Goal: Share content

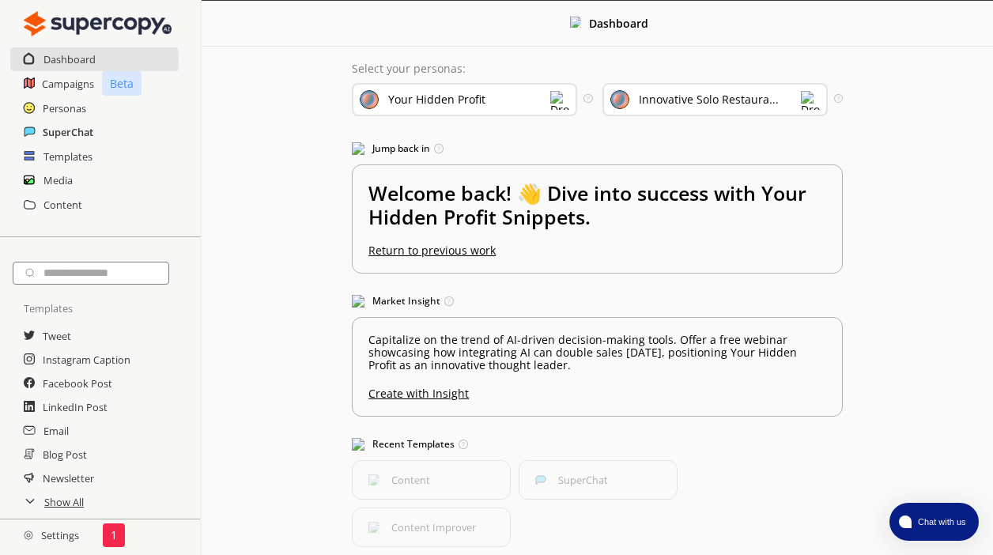
click at [69, 125] on h2 "SuperChat" at bounding box center [68, 132] width 51 height 24
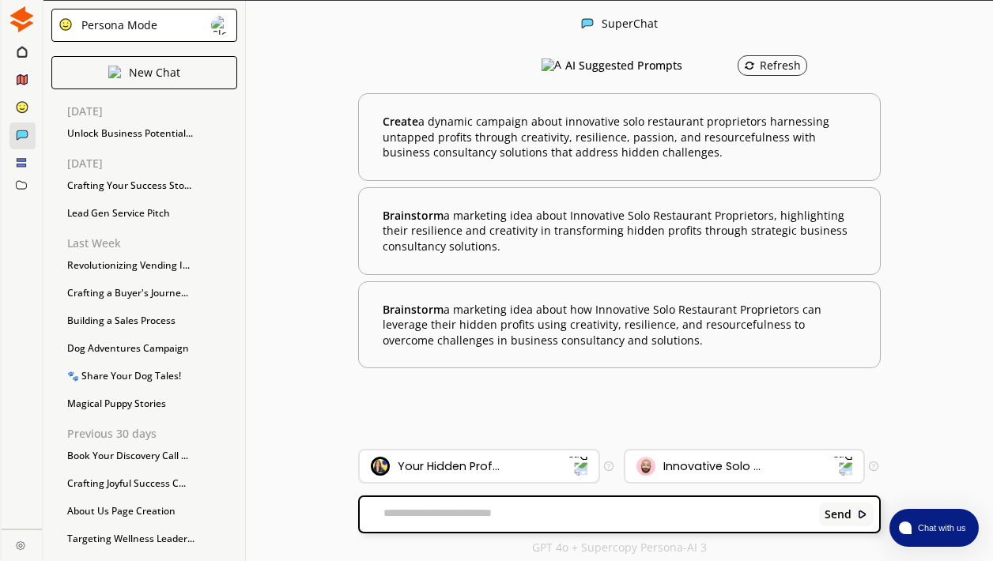
click at [568, 464] on img at bounding box center [577, 466] width 21 height 21
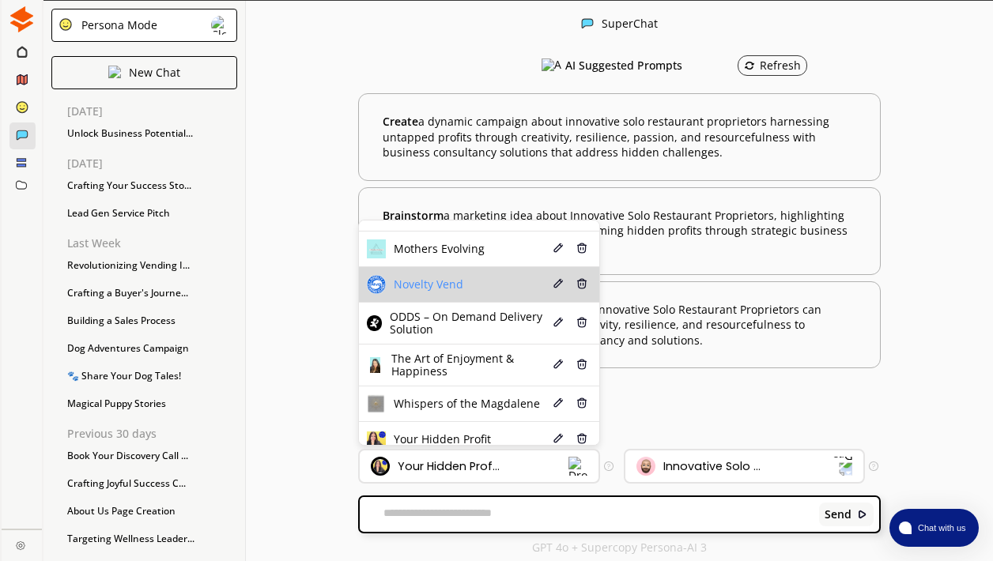
scroll to position [168, 0]
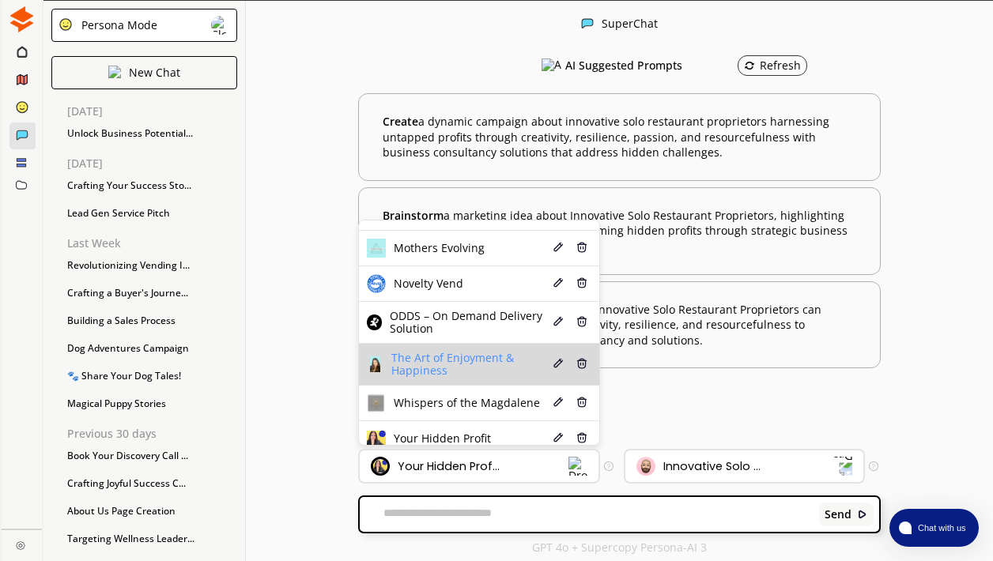
click at [466, 358] on span "The Art of Enjoyment & Happiness" at bounding box center [470, 364] width 159 height 25
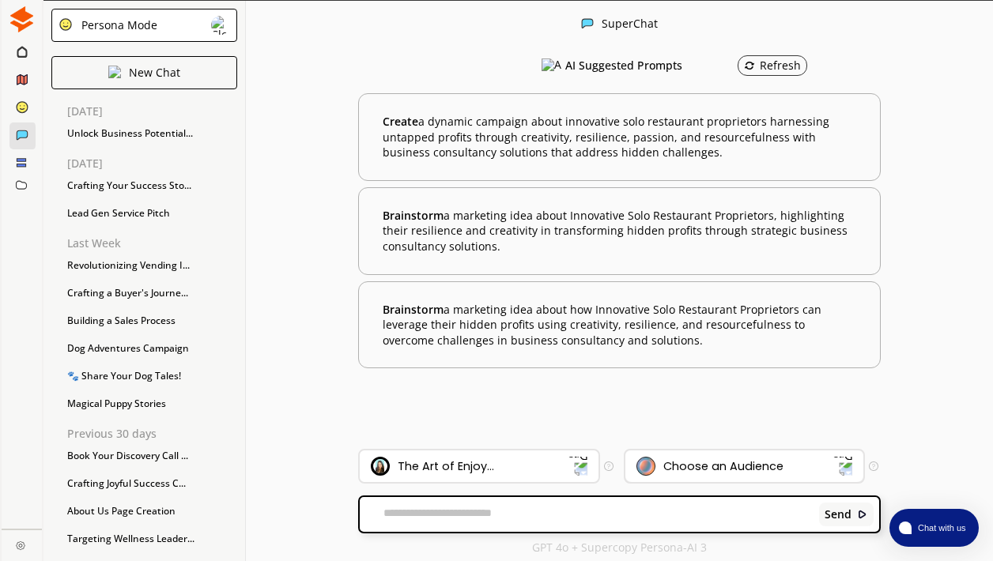
click at [745, 469] on div "Choose an Audience" at bounding box center [723, 466] width 120 height 13
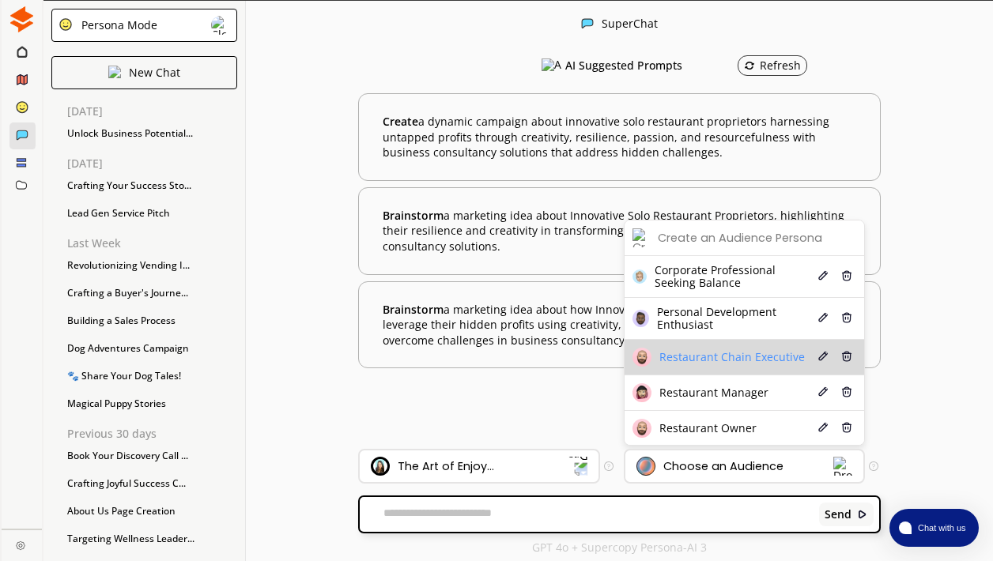
scroll to position [0, 0]
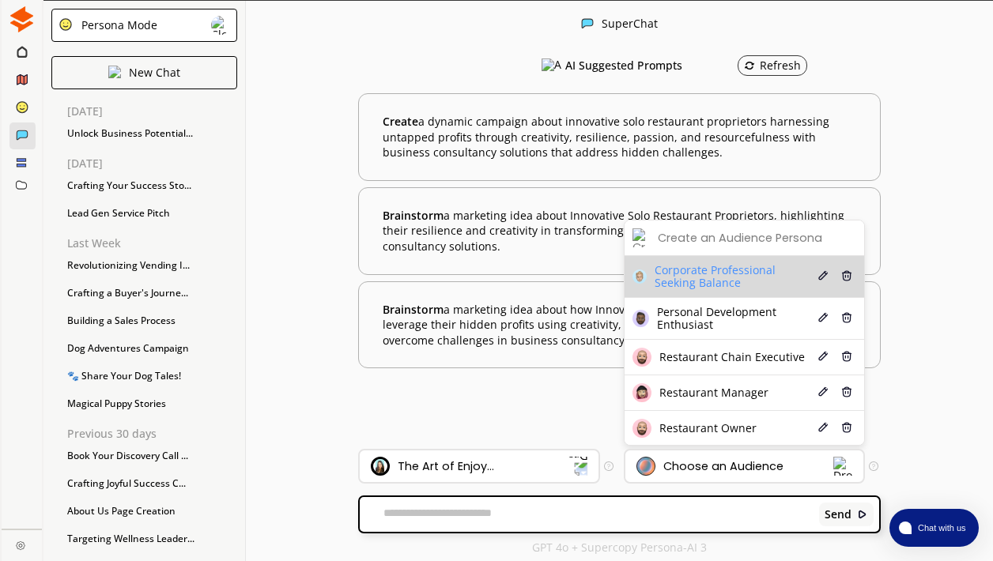
click at [713, 277] on span "Corporate Professional Seeking Balance" at bounding box center [734, 276] width 160 height 25
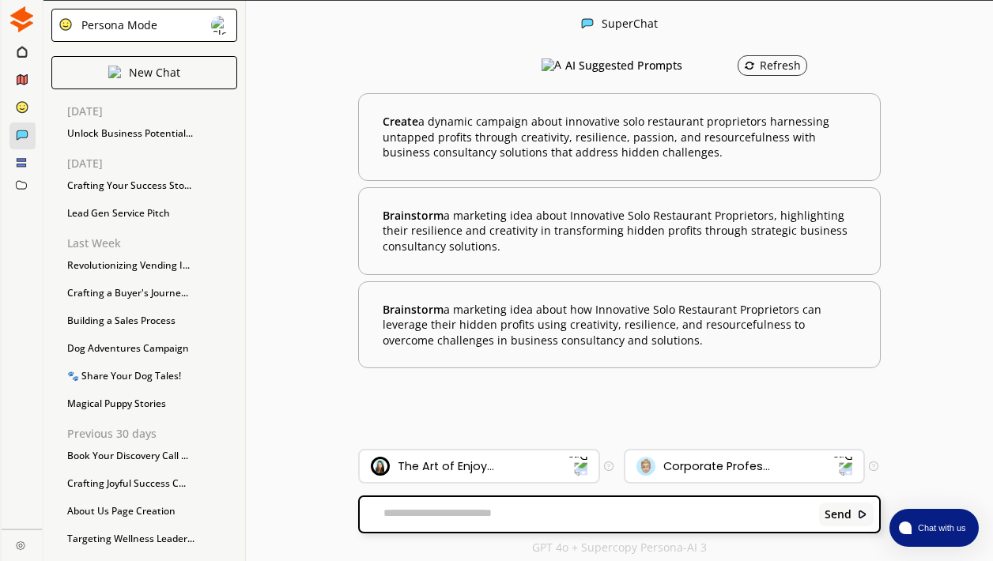
click at [480, 507] on textarea at bounding box center [587, 515] width 454 height 16
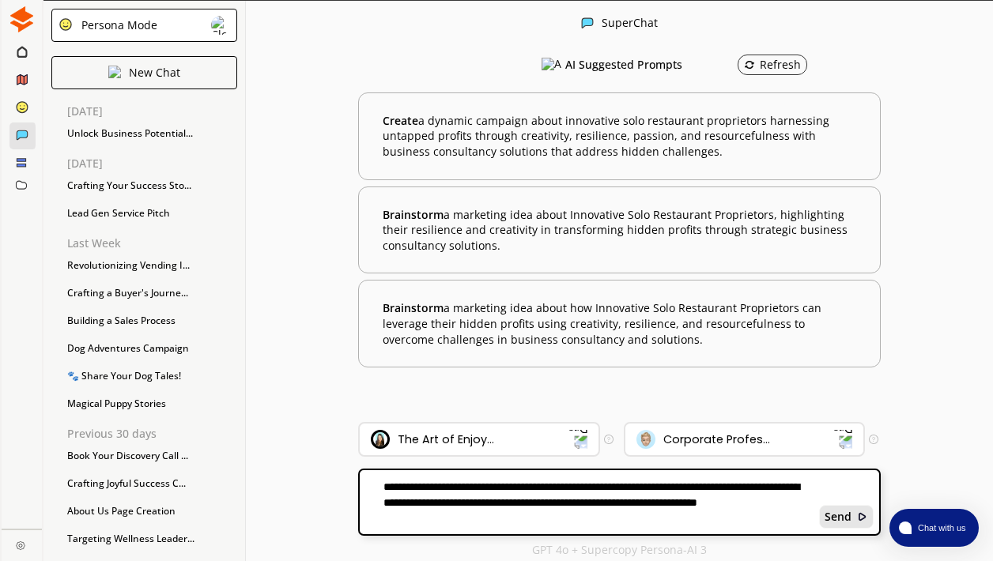
type textarea "**********"
click at [834, 515] on b "Send" at bounding box center [837, 517] width 27 height 13
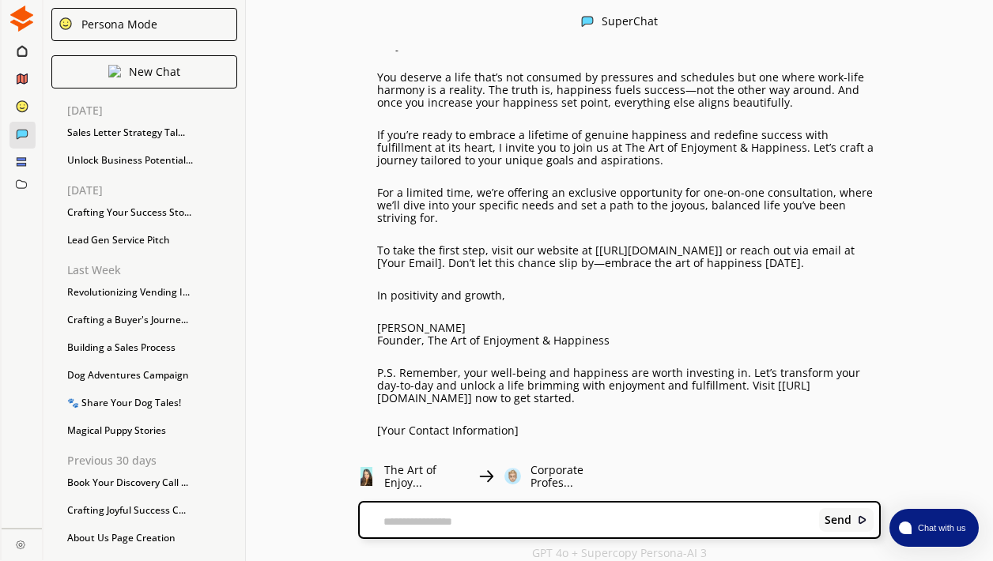
scroll to position [852, 0]
click at [494, 520] on textarea at bounding box center [587, 521] width 454 height 13
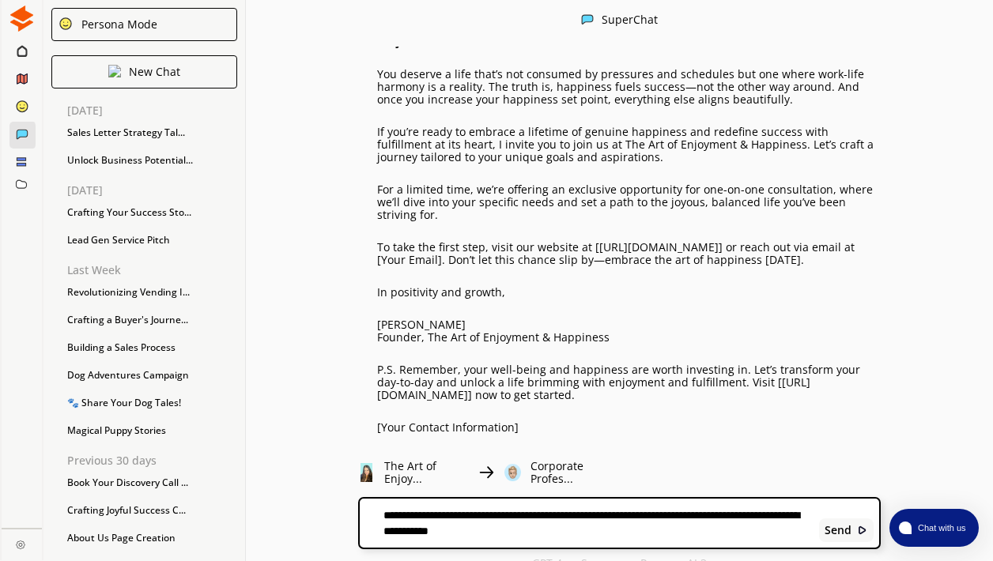
click at [585, 533] on textarea "**********" at bounding box center [587, 523] width 454 height 30
type textarea "**********"
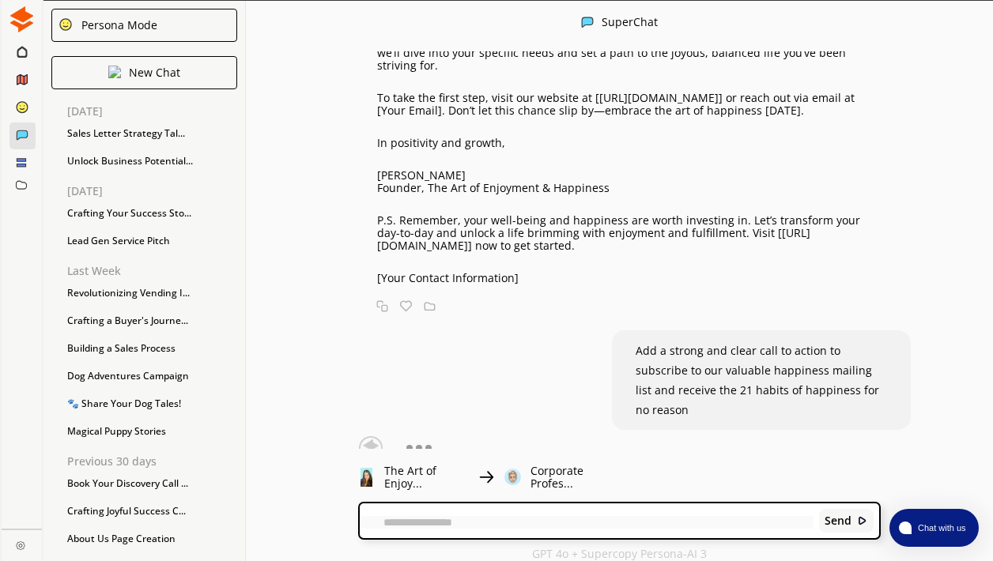
scroll to position [1005, 0]
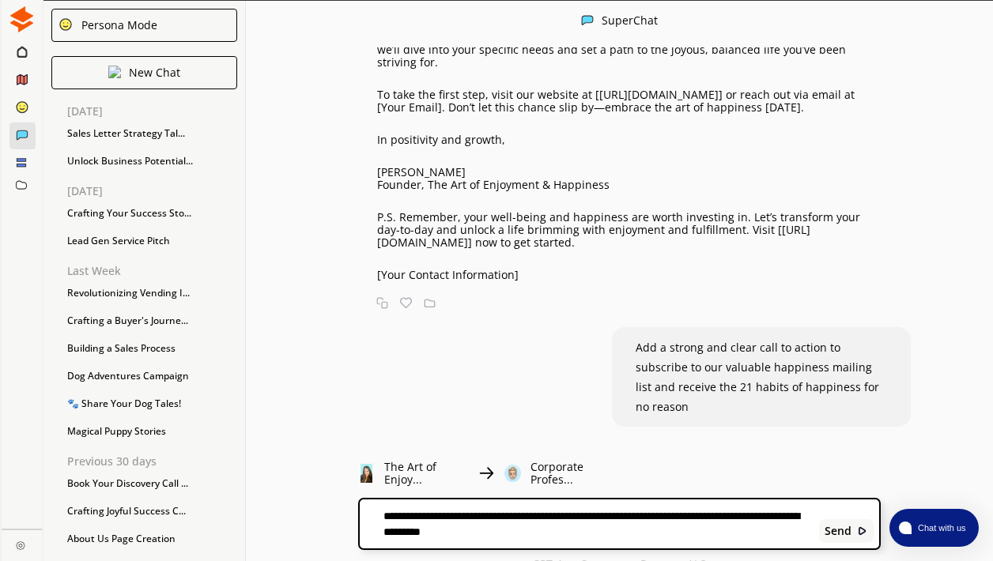
type textarea "**********"
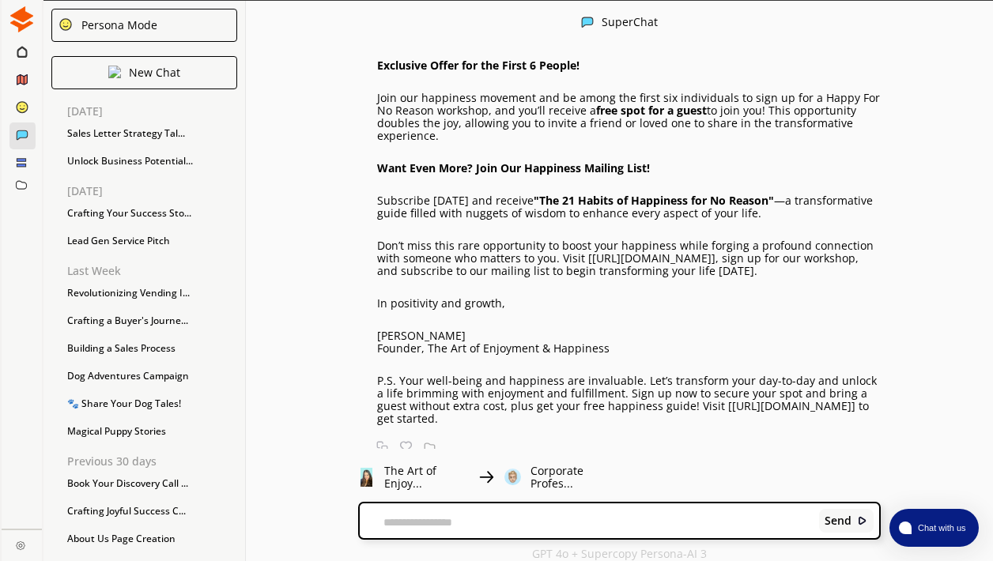
scroll to position [3357, 0]
click at [409, 442] on img at bounding box center [406, 448] width 12 height 12
click at [434, 442] on img at bounding box center [430, 448] width 12 height 12
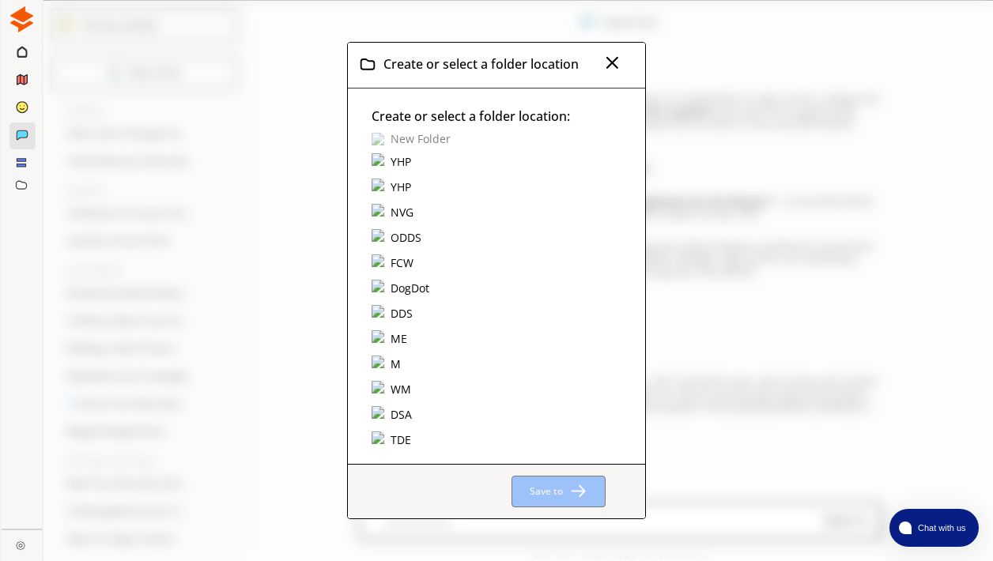
scroll to position [2, 0]
click at [417, 138] on p "New Folder" at bounding box center [420, 139] width 60 height 13
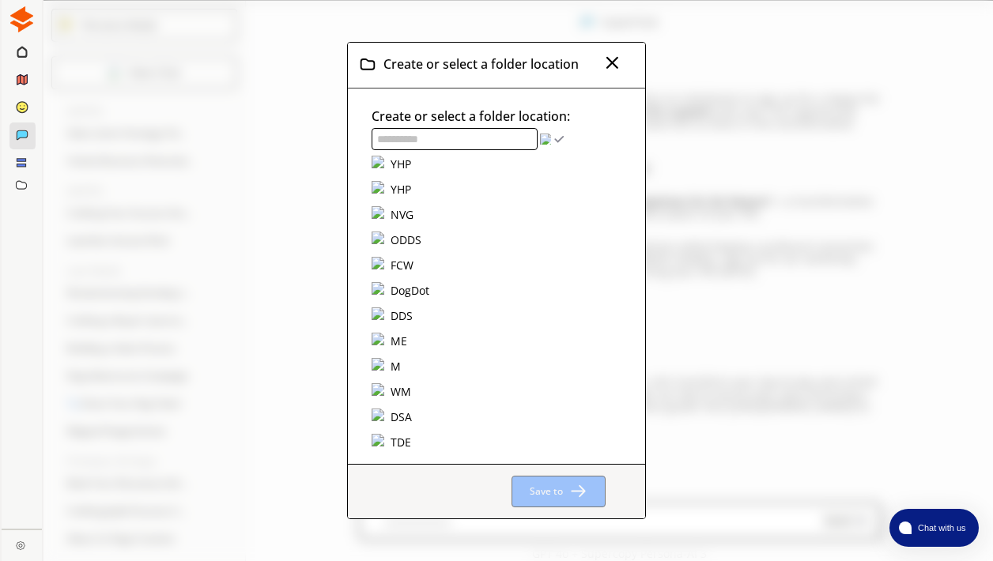
click at [417, 138] on input "text" at bounding box center [454, 139] width 166 height 22
type input "****"
click at [554, 140] on img "Create Top-Level Folder" at bounding box center [558, 139] width 11 height 11
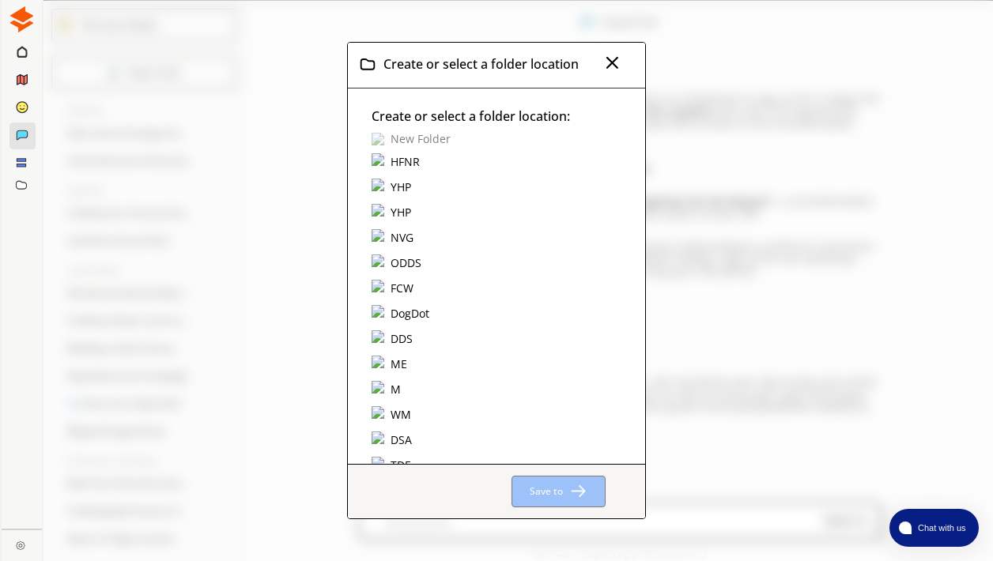
click at [398, 165] on div "HFNR" at bounding box center [405, 161] width 34 height 17
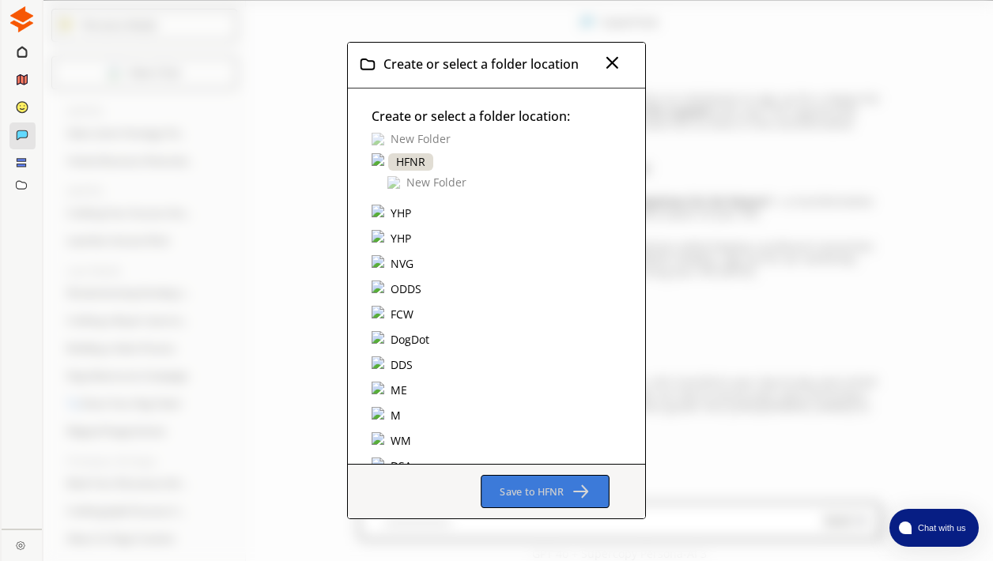
click at [519, 490] on b "Save to HFNR" at bounding box center [532, 492] width 64 height 14
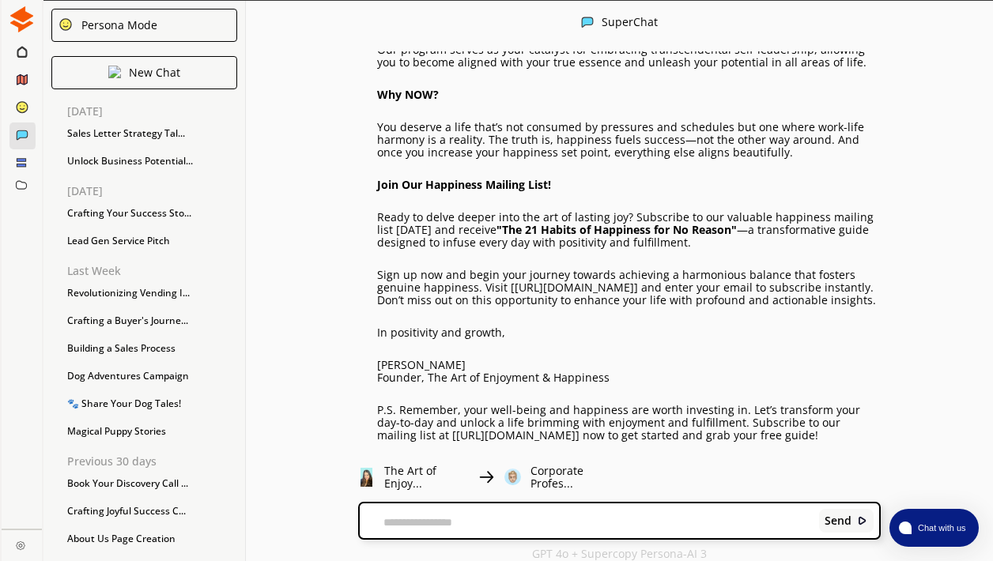
scroll to position [2047, 0]
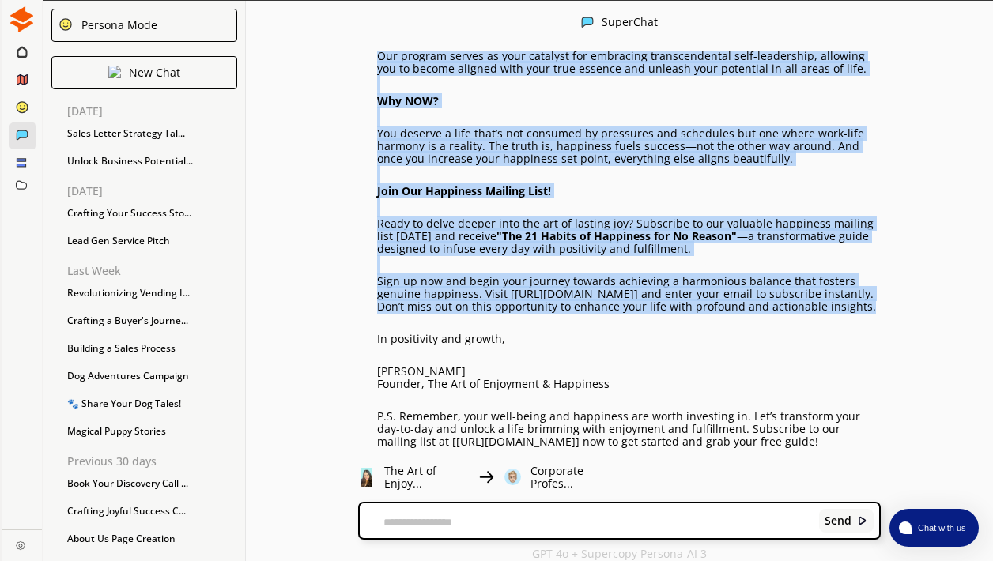
drag, startPoint x: 384, startPoint y: 145, endPoint x: 662, endPoint y: 304, distance: 320.4
copy div "Lor ips dolor sitame co adi eli-sedd eiusmodte in utla, etdolor magnaaliqua en …"
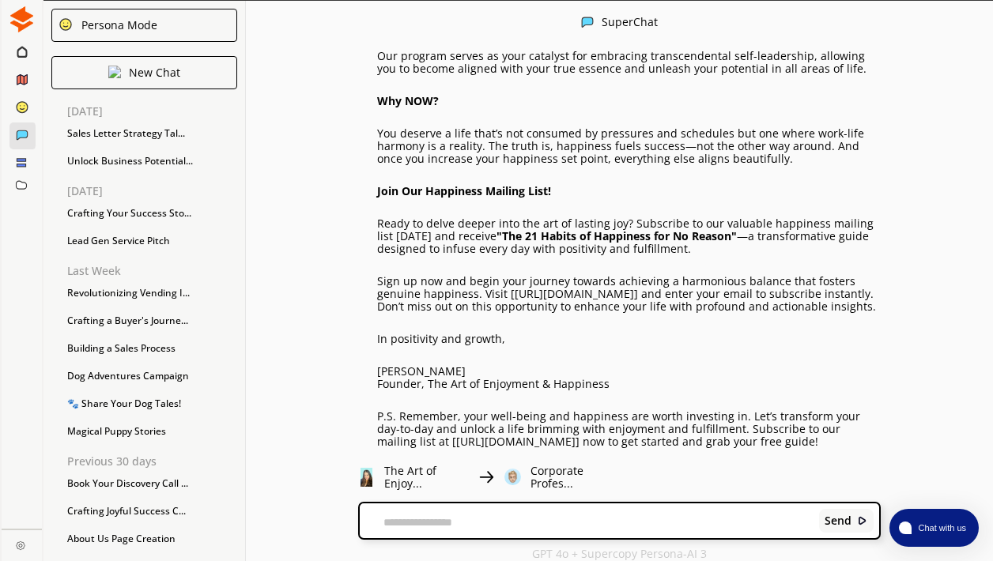
click at [412, 528] on textarea at bounding box center [587, 522] width 454 height 13
type textarea "**********"
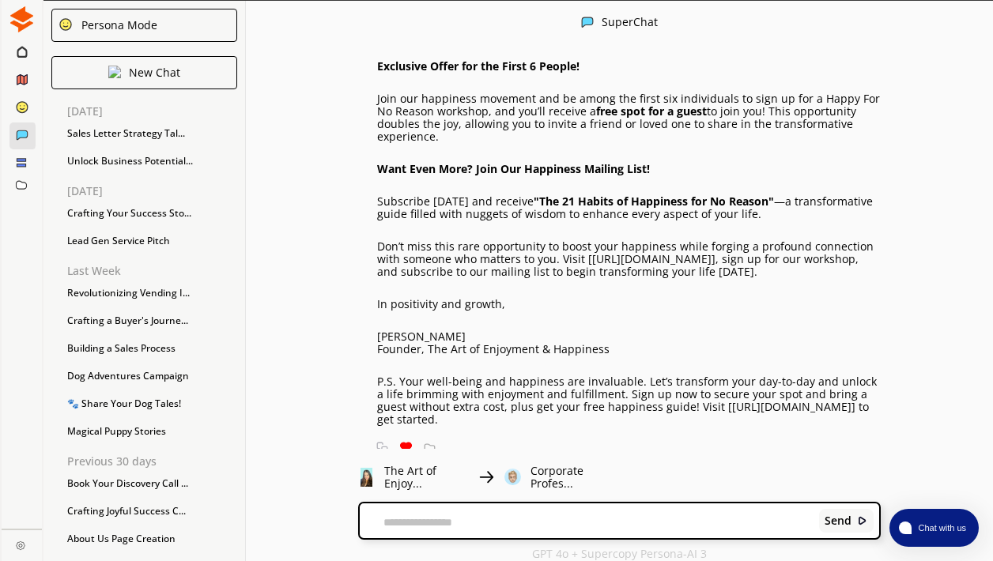
scroll to position [3471, 0]
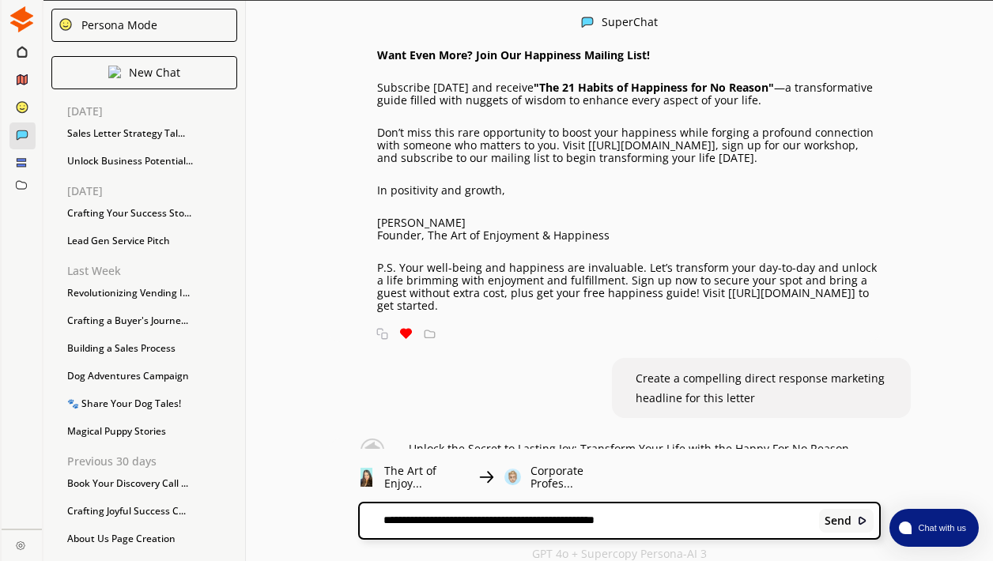
type textarea "**********"
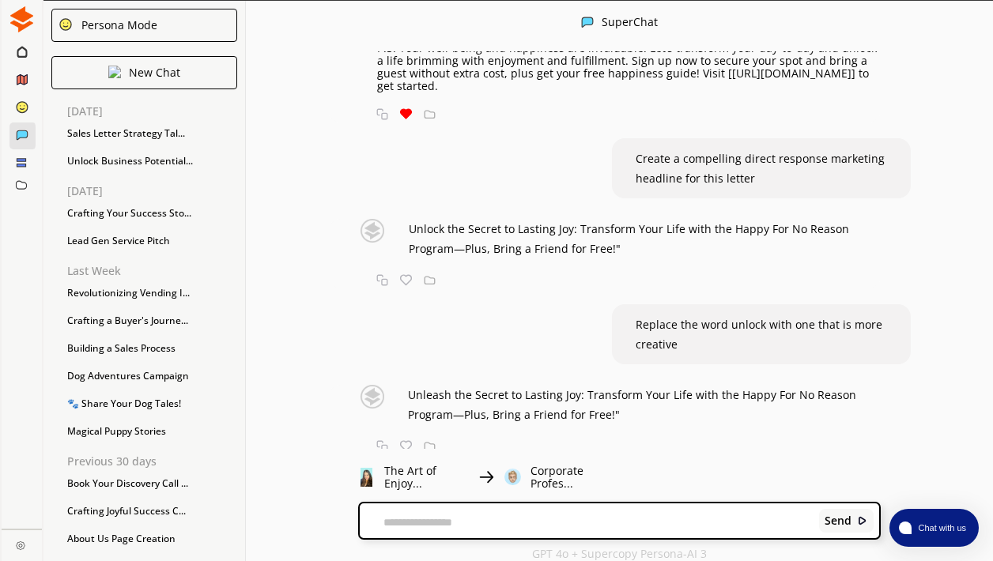
scroll to position [3689, 0]
type textarea "**********"
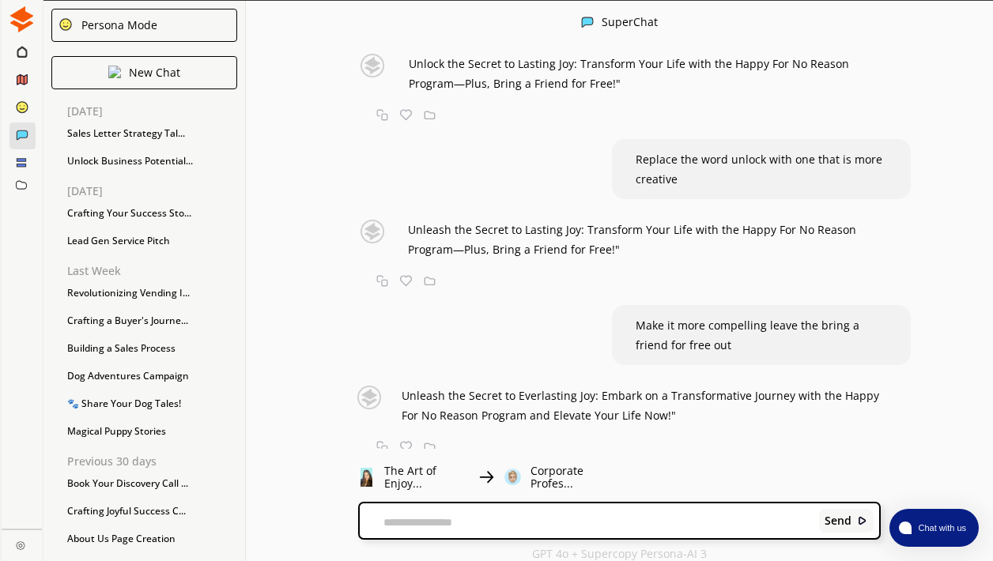
scroll to position [3855, 0]
type textarea "**********"
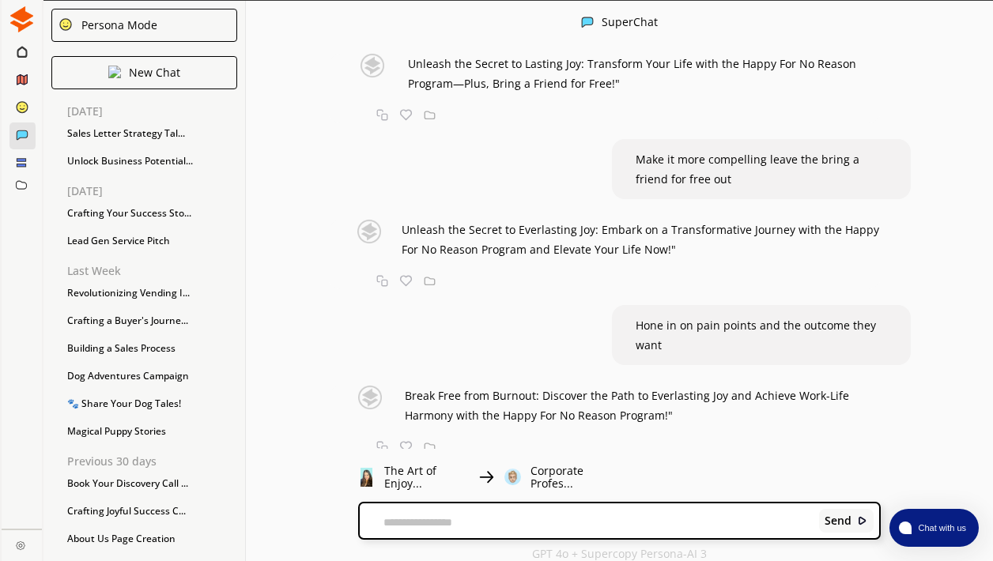
scroll to position [4021, 0]
click at [409, 442] on img at bounding box center [406, 448] width 12 height 12
click at [435, 442] on img at bounding box center [430, 448] width 12 height 12
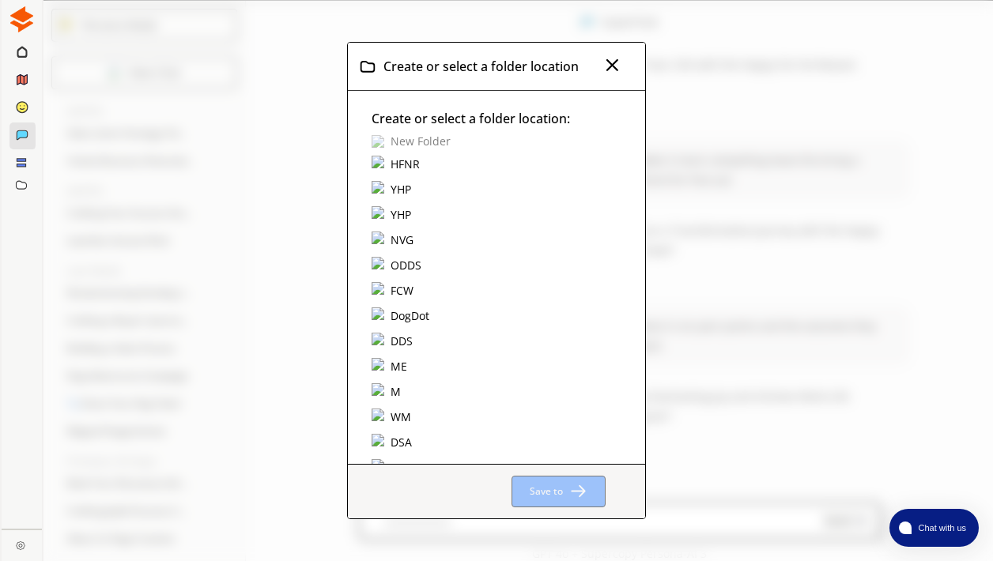
click at [398, 173] on div "HFNR" at bounding box center [405, 164] width 34 height 17
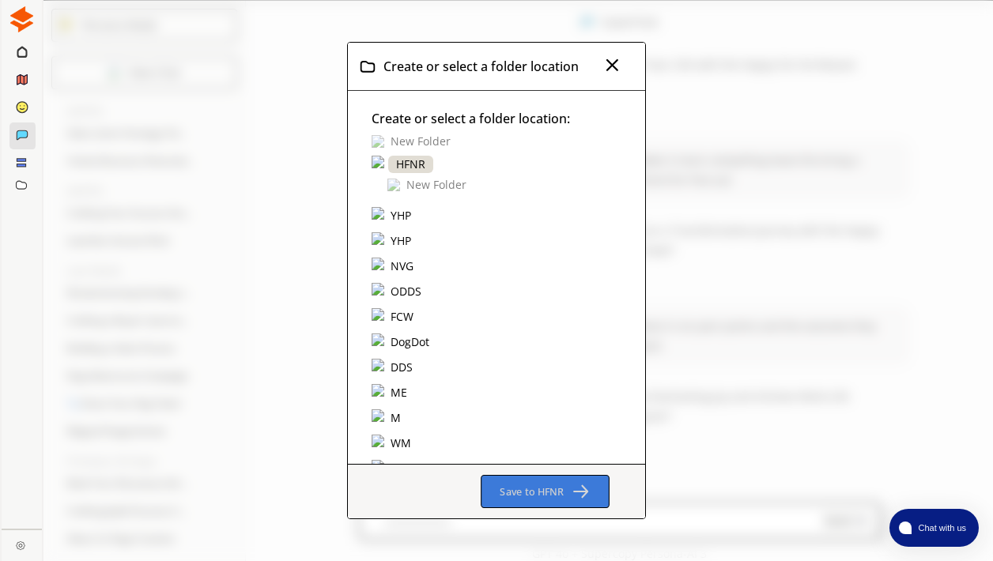
click at [525, 485] on b "Save to HFNR" at bounding box center [532, 492] width 64 height 14
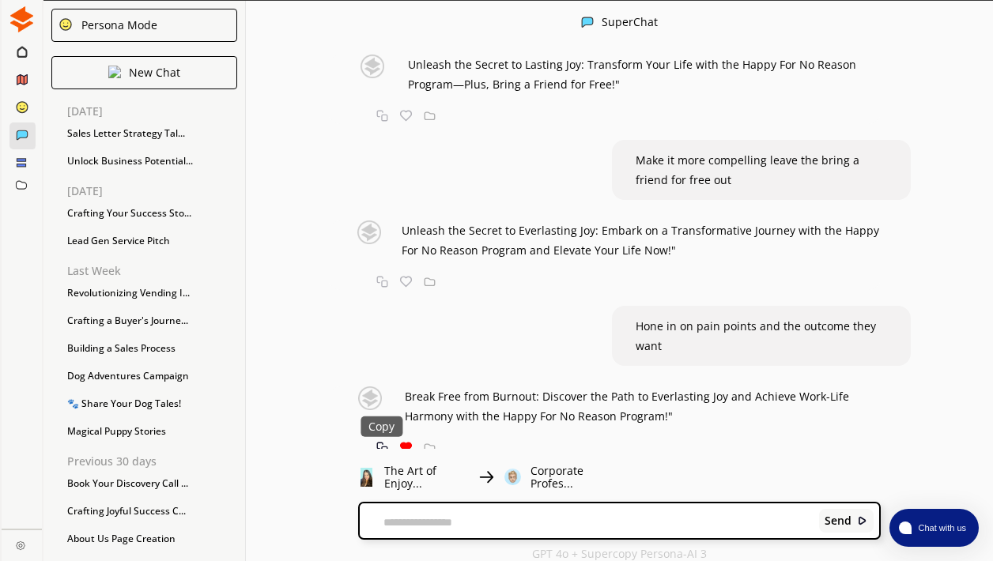
click at [387, 442] on img at bounding box center [382, 448] width 12 height 12
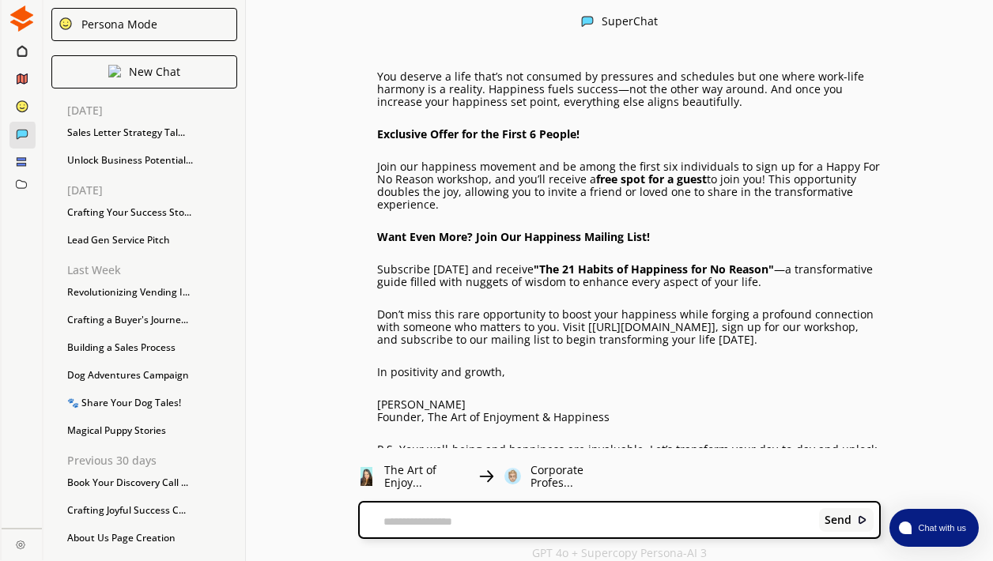
scroll to position [3294, 0]
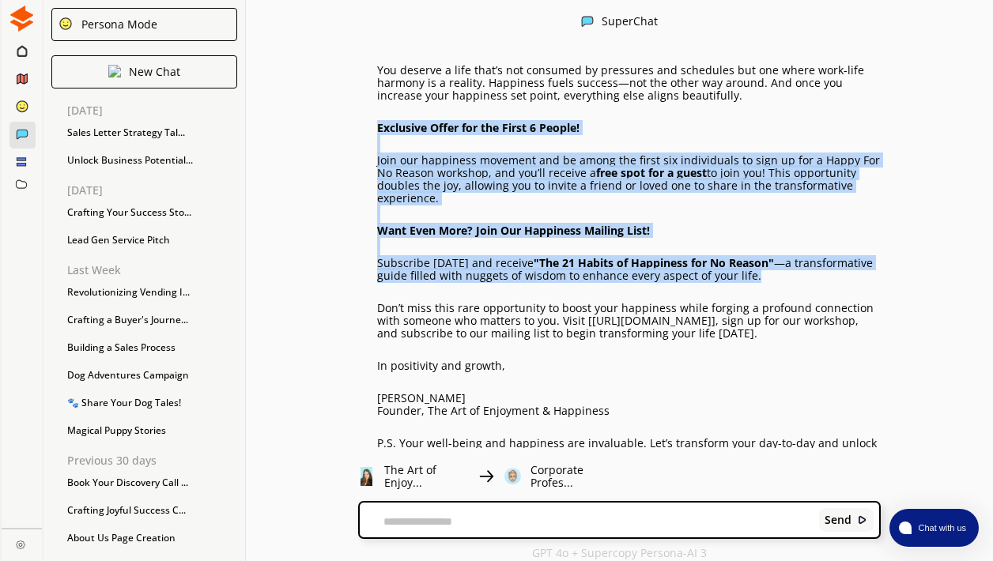
drag, startPoint x: 383, startPoint y: 120, endPoint x: 775, endPoint y: 262, distance: 417.8
copy div "Exclusive Offer for the First 6 People! Join our happiness movement and be amon…"
click at [603, 313] on link "[URL][DOMAIN_NAME]" at bounding box center [651, 320] width 119 height 15
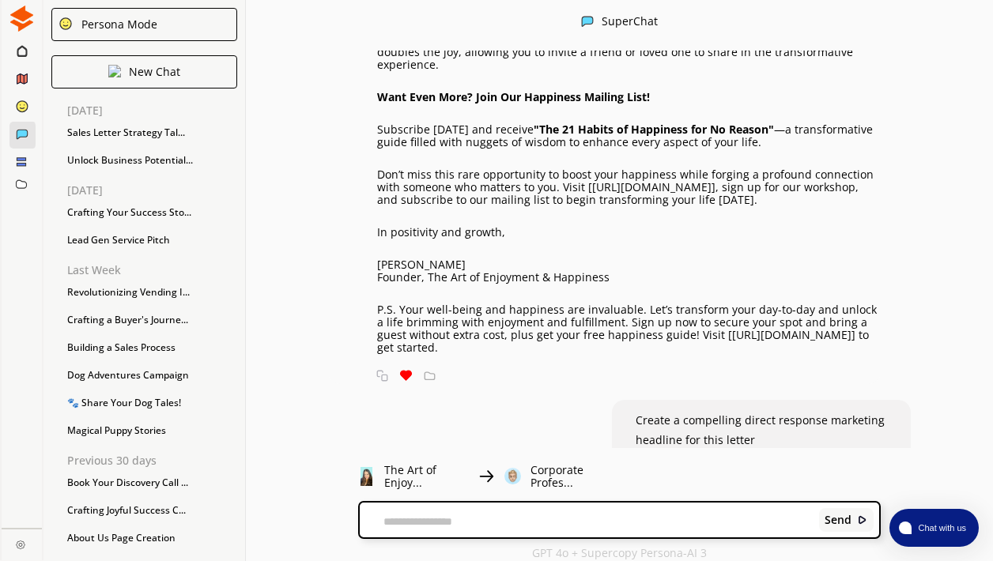
scroll to position [3433, 0]
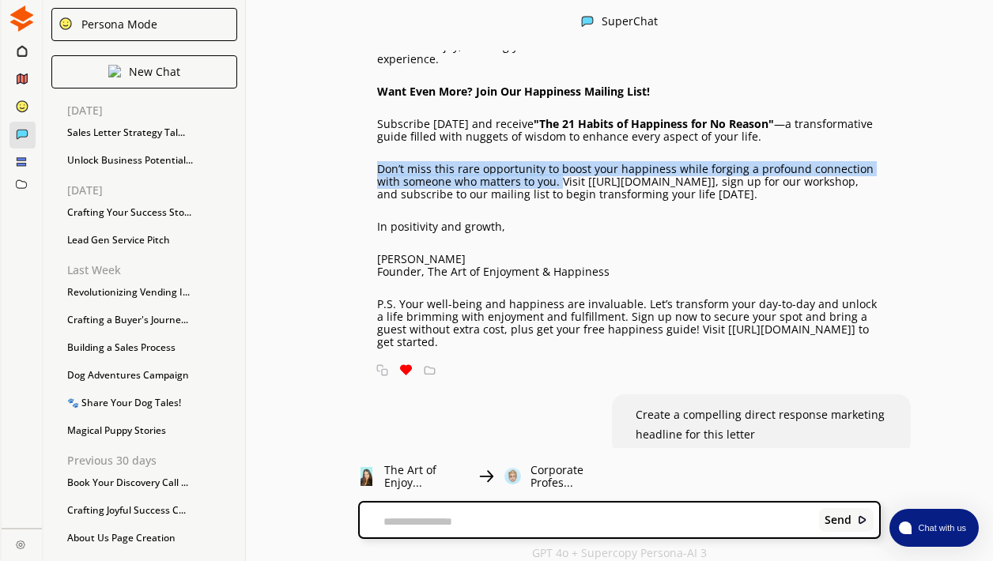
drag, startPoint x: 383, startPoint y: 164, endPoint x: 563, endPoint y: 177, distance: 180.7
click at [563, 177] on p "Don’t miss this rare opportunity to boost your happiness while forging a profou…" at bounding box center [628, 182] width 503 height 38
copy p "Don’t miss this rare opportunity to boost your happiness while forging a profou…"
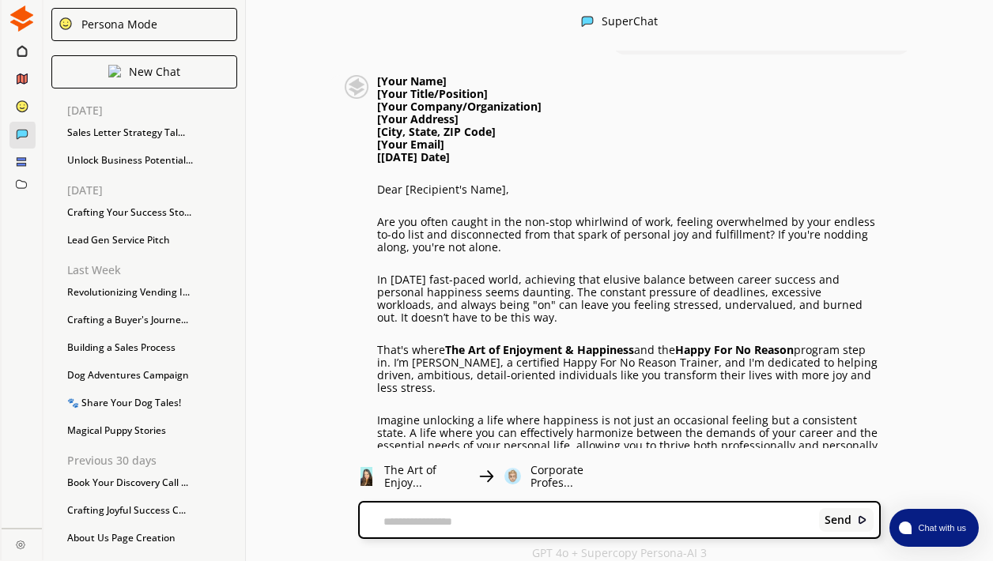
scroll to position [2569, 0]
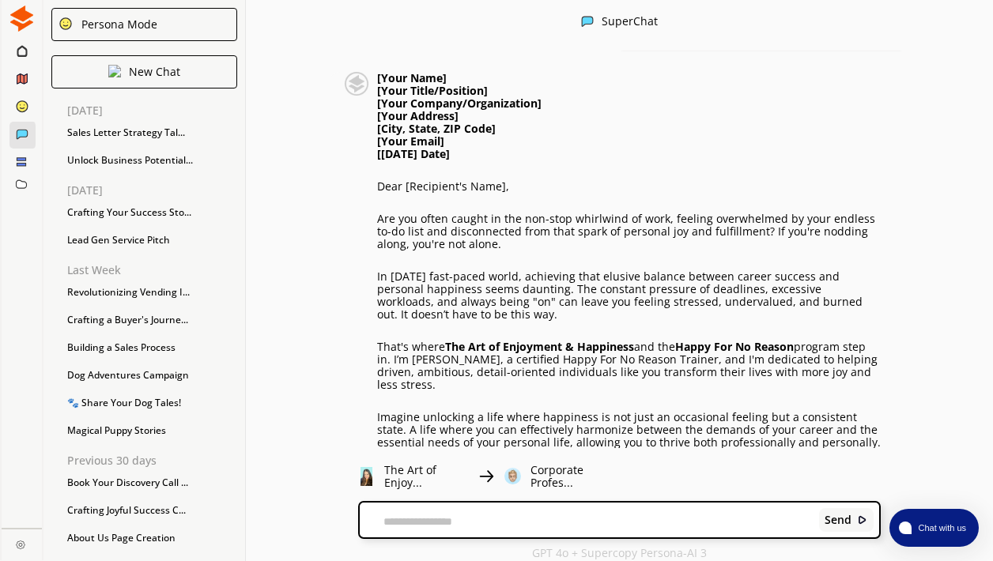
drag, startPoint x: 382, startPoint y: 209, endPoint x: 485, endPoint y: 305, distance: 141.0
copy div "Are you often caught in the non-stop whirlwind of work, feeling overwhelmed by …"
